Goal: Information Seeking & Learning: Learn about a topic

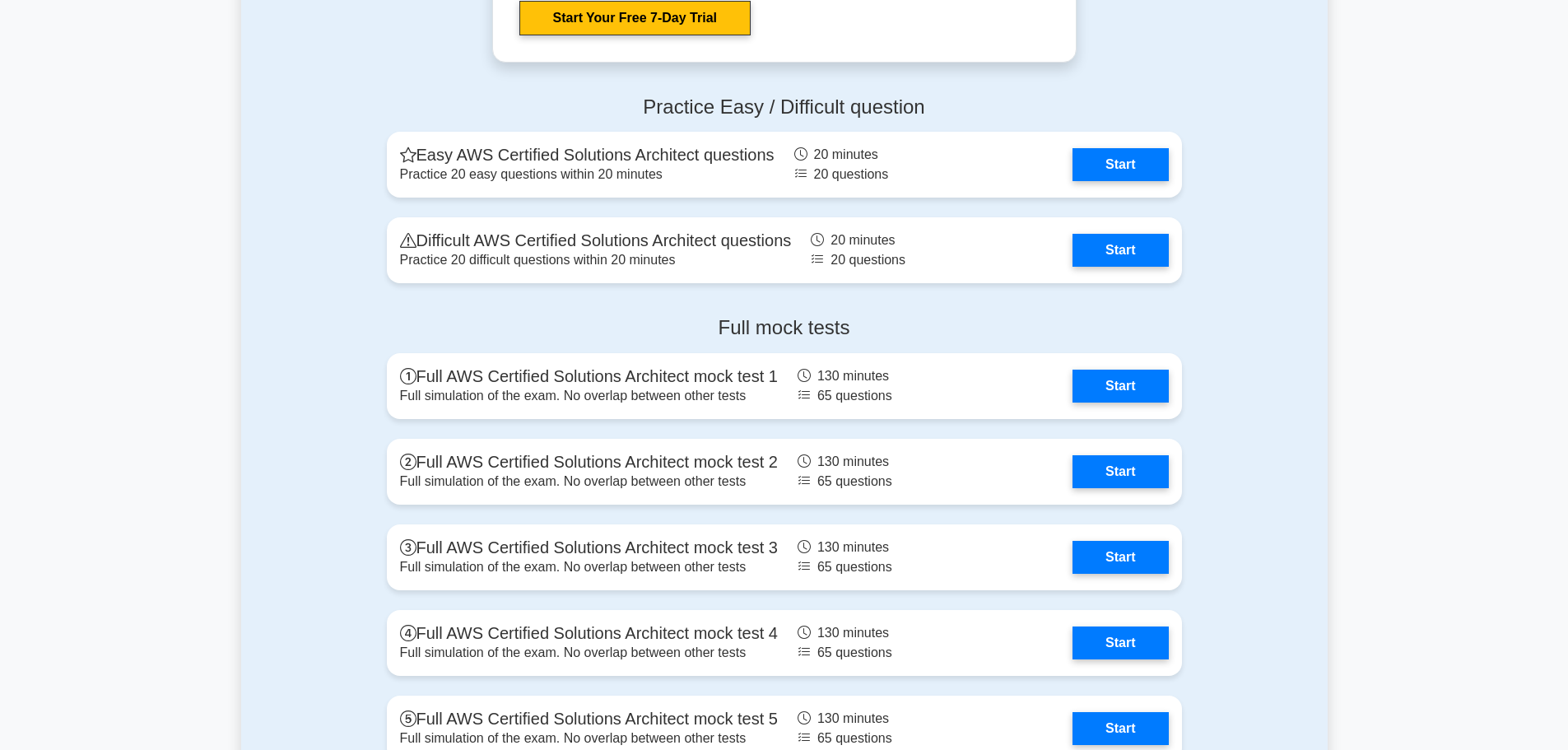
scroll to position [3540, 0]
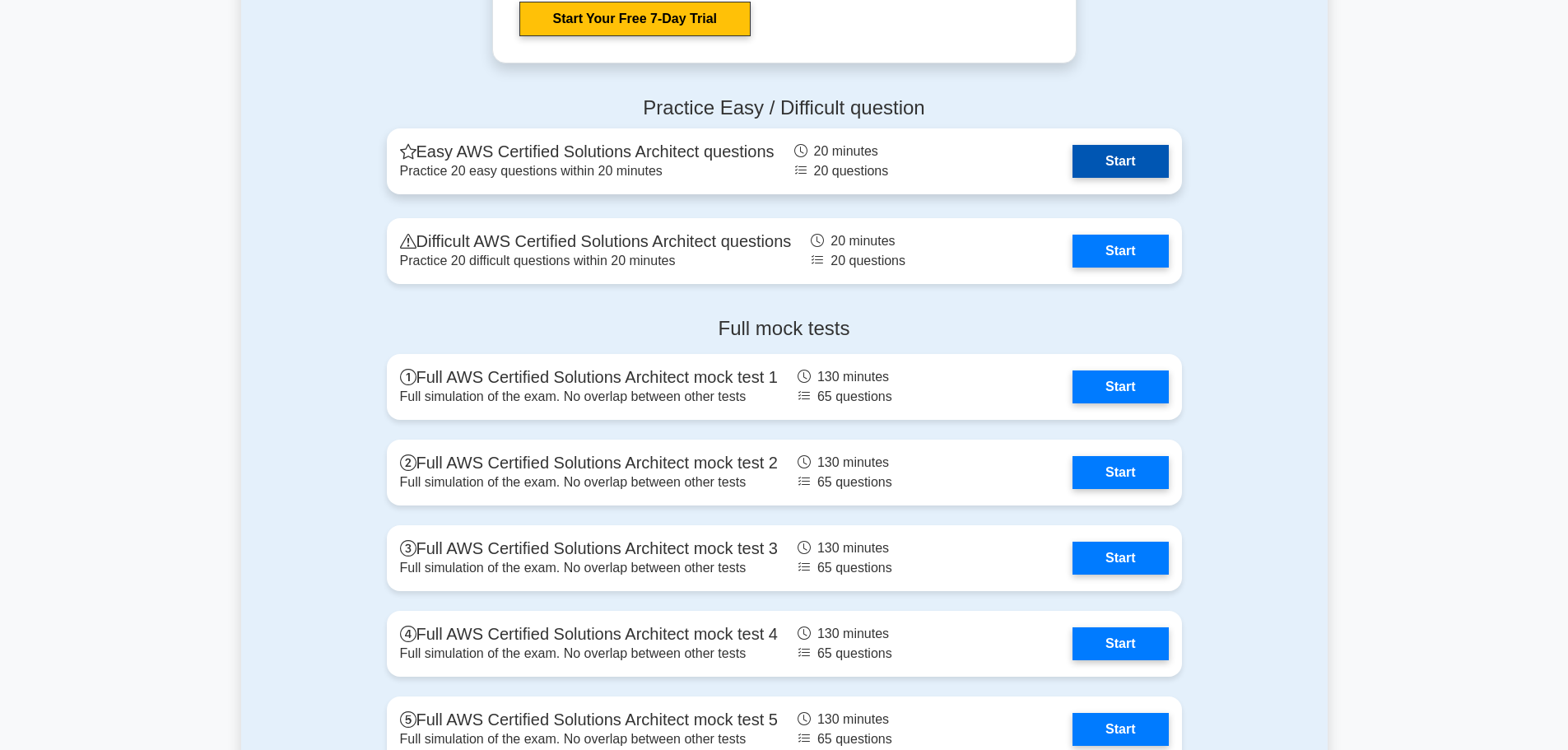
click at [1088, 157] on link "Start" at bounding box center [1120, 162] width 95 height 33
click at [1086, 154] on link "Start" at bounding box center [1120, 162] width 95 height 33
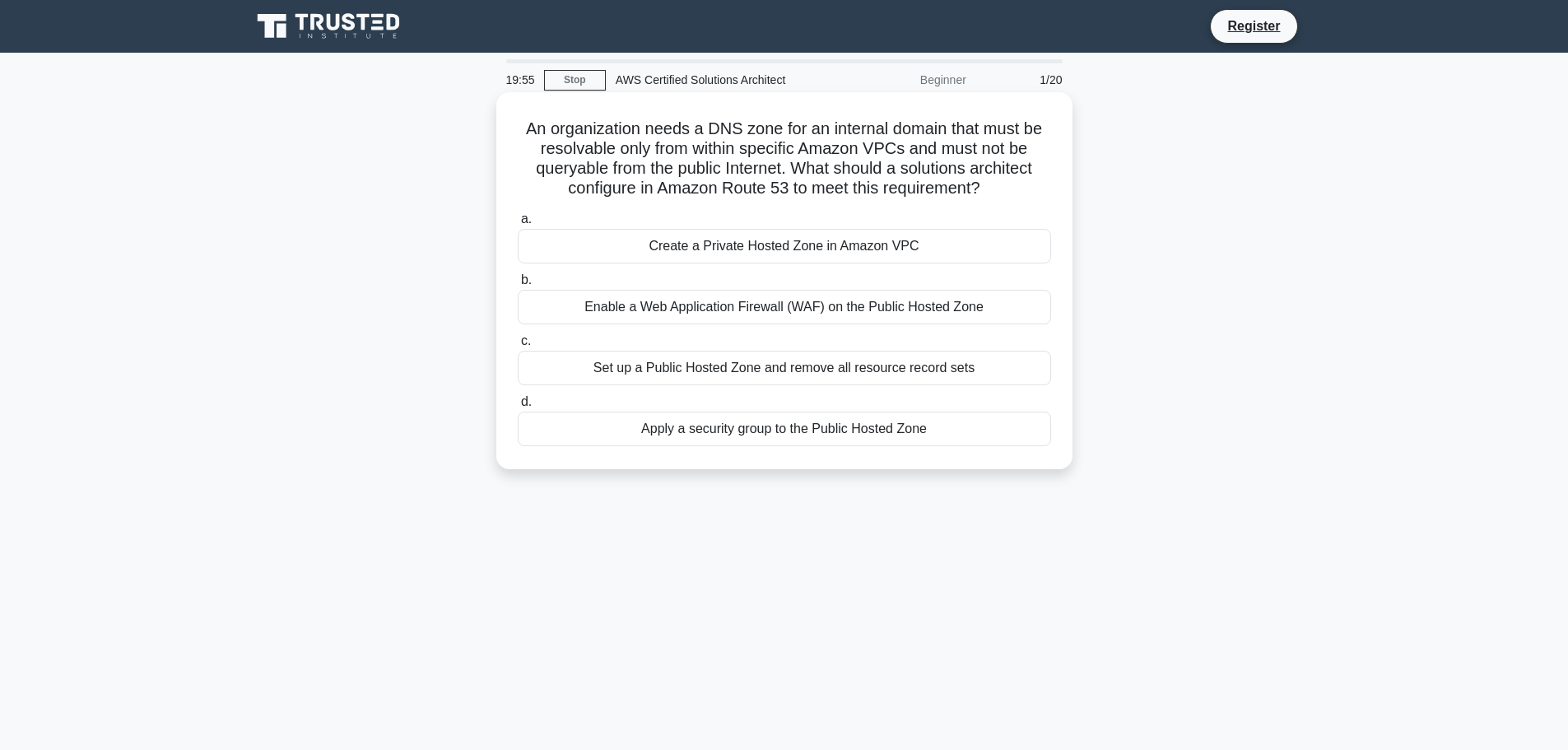
click at [580, 255] on div "Create a Private Hosted Zone in Amazon VPC" at bounding box center [784, 246] width 533 height 35
click at [518, 224] on input "a. Create a Private Hosted Zone in Amazon VPC" at bounding box center [518, 219] width 0 height 10
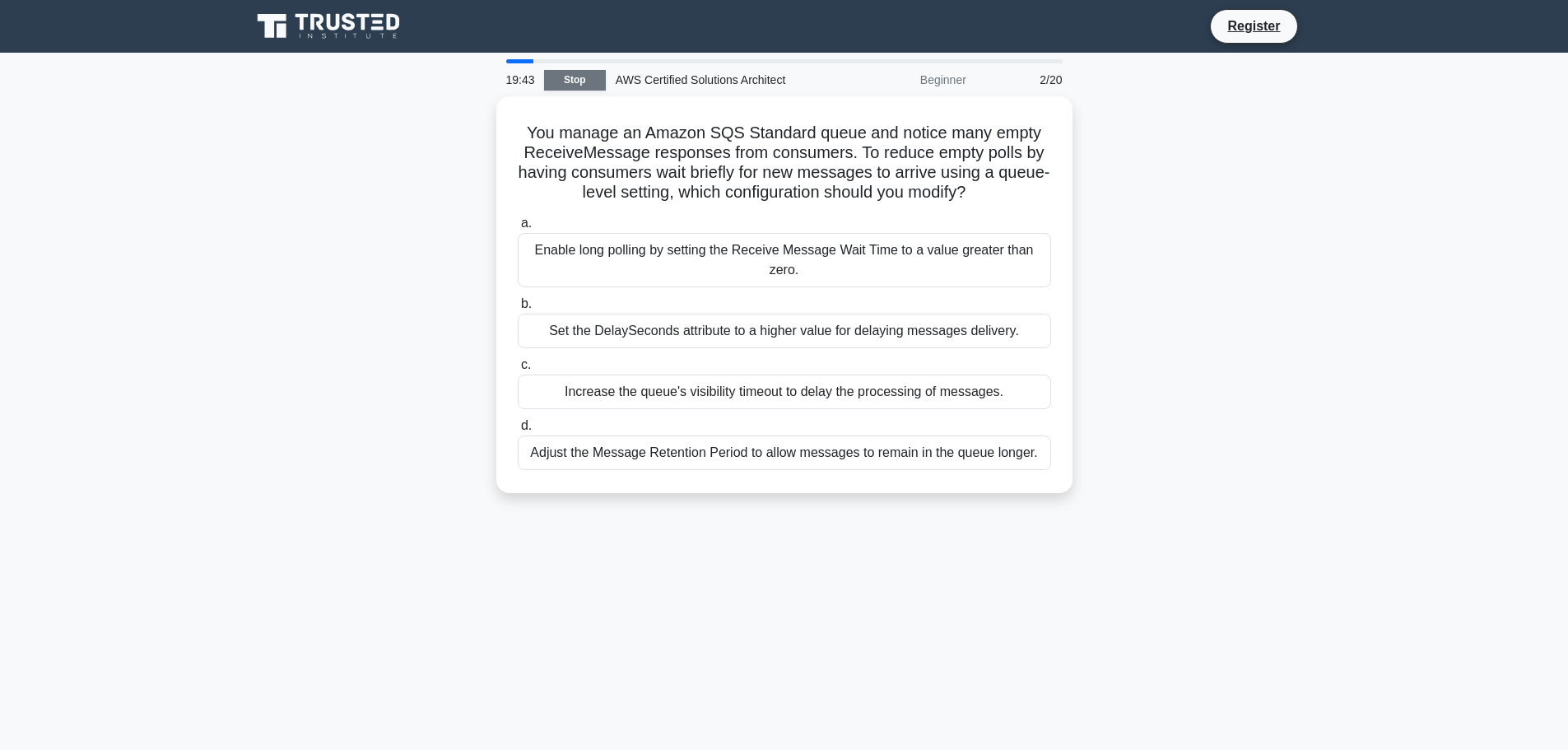
click at [567, 79] on link "Stop" at bounding box center [574, 80] width 62 height 21
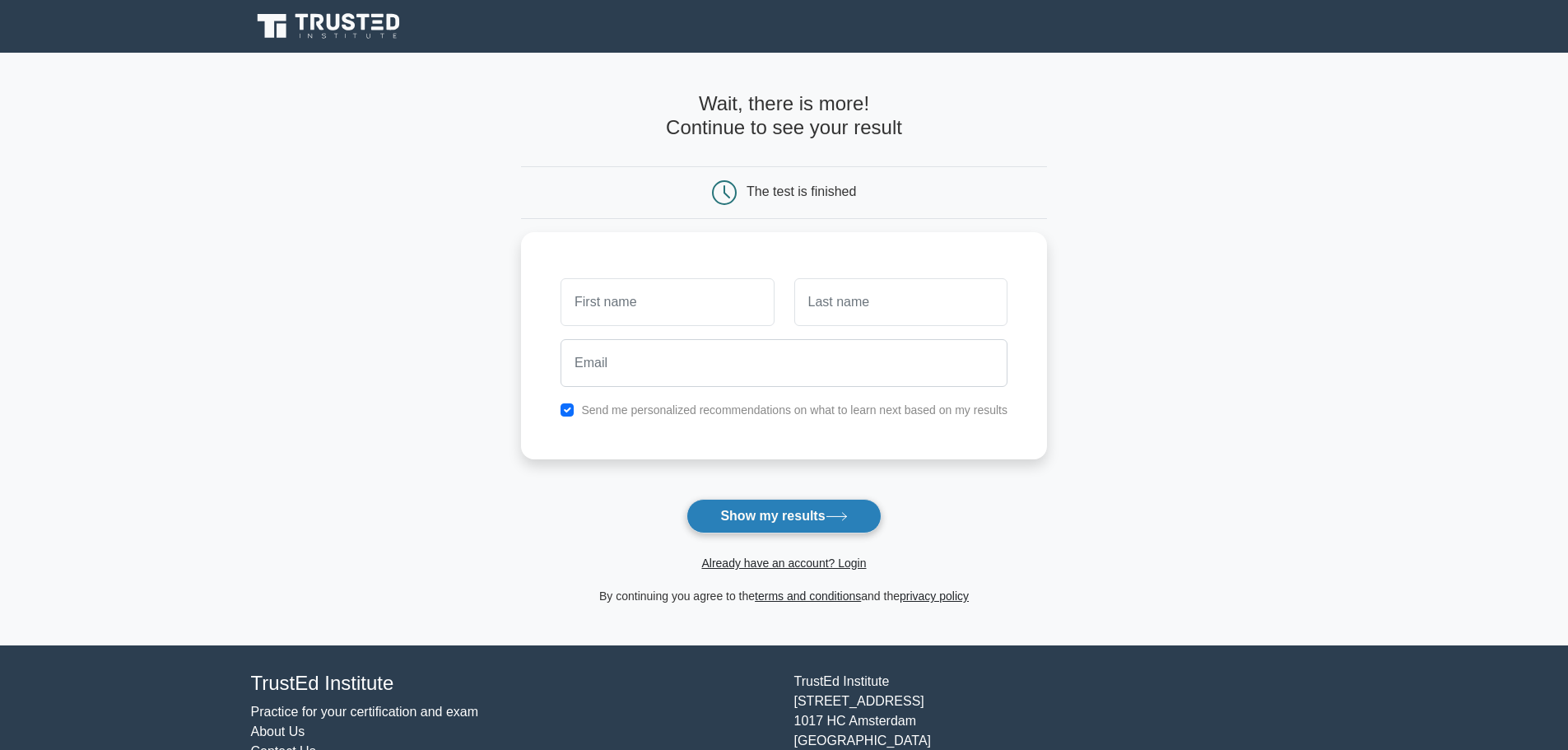
click at [774, 514] on button "Show my results" at bounding box center [783, 516] width 195 height 35
click at [618, 488] on form "Wait, there is more! Continue to see your result The test is finished and the" at bounding box center [784, 349] width 526 height 513
